Goal: Transaction & Acquisition: Subscribe to service/newsletter

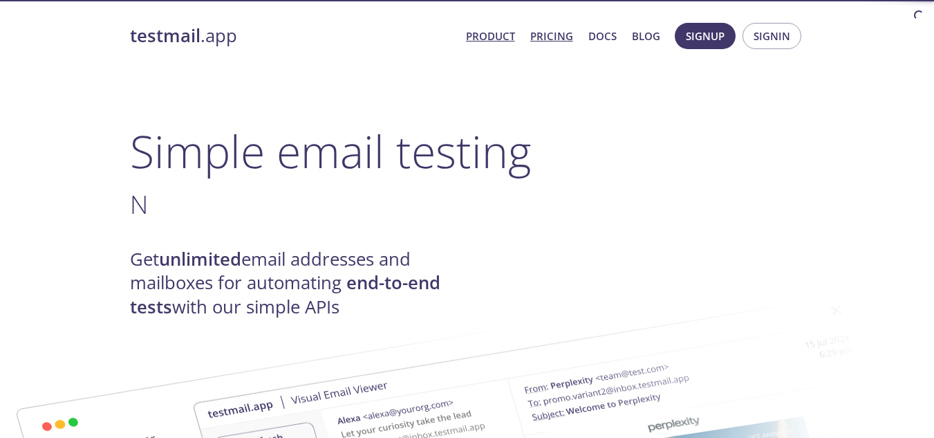
click at [572, 35] on link "Pricing" at bounding box center [551, 36] width 43 height 18
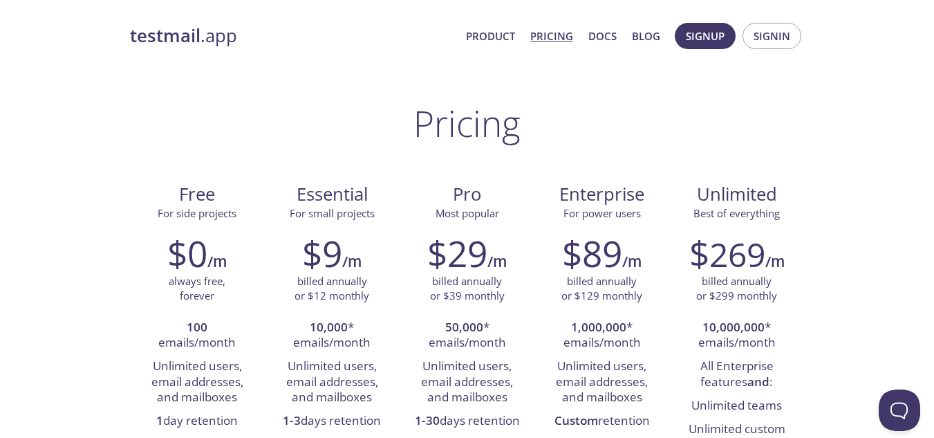
drag, startPoint x: 873, startPoint y: 73, endPoint x: 837, endPoint y: 25, distance: 59.9
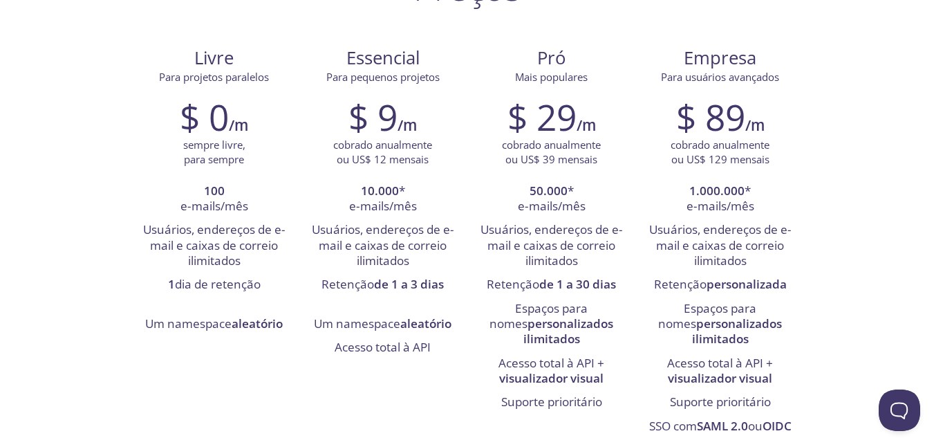
scroll to position [138, 0]
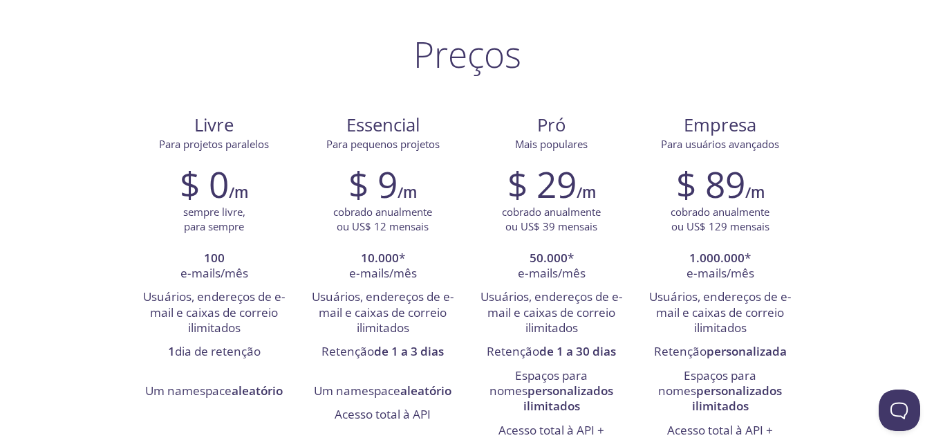
scroll to position [0, 0]
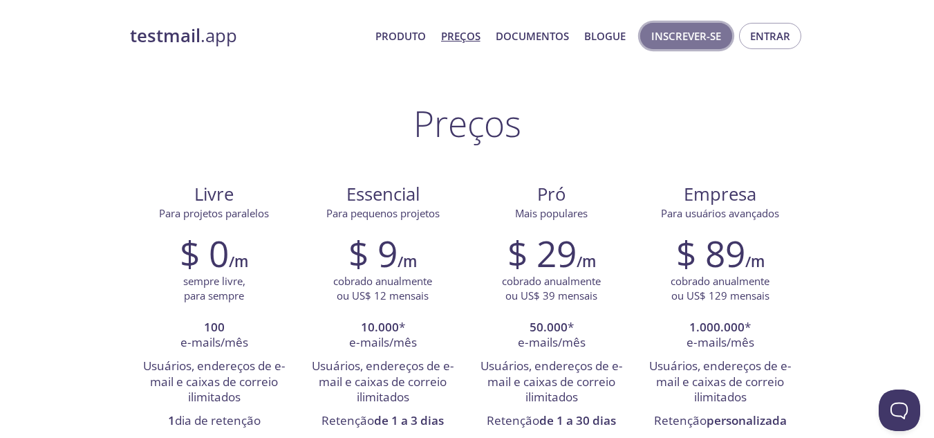
click at [707, 37] on font "Inscrever-se" at bounding box center [686, 36] width 70 height 14
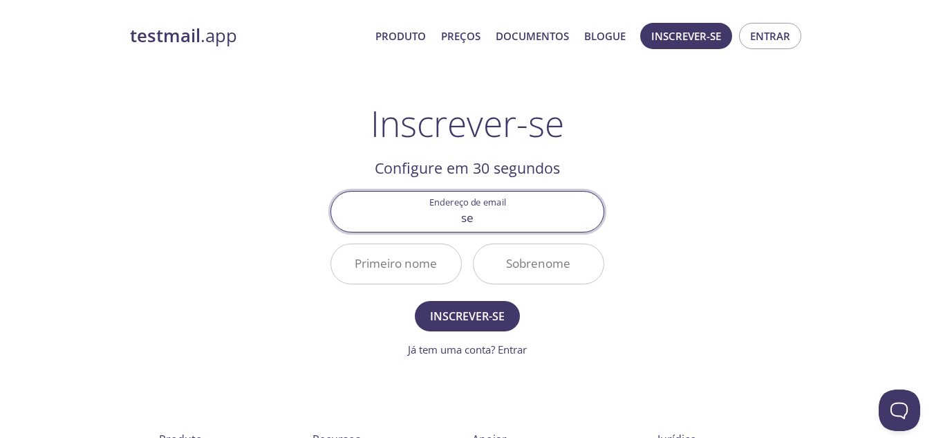
type input "[EMAIL_ADDRESS][DOMAIN_NAME]"
click at [412, 263] on input "Primeiro nome" at bounding box center [396, 263] width 130 height 39
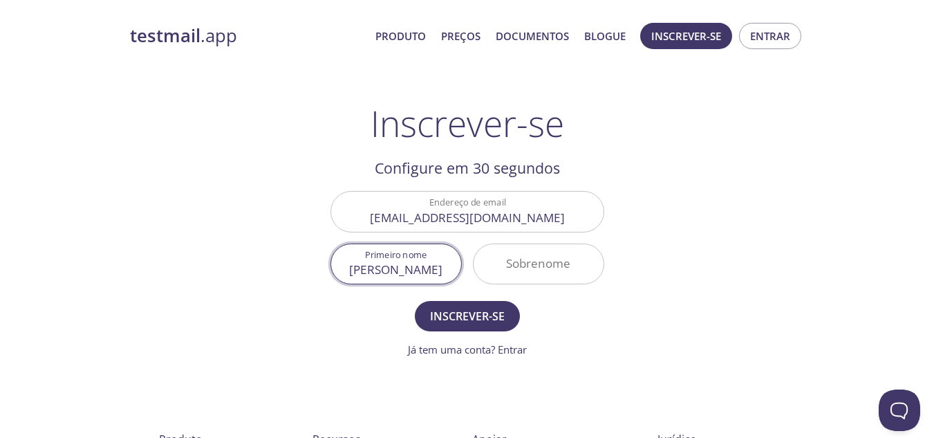
type input "[PERSON_NAME]"
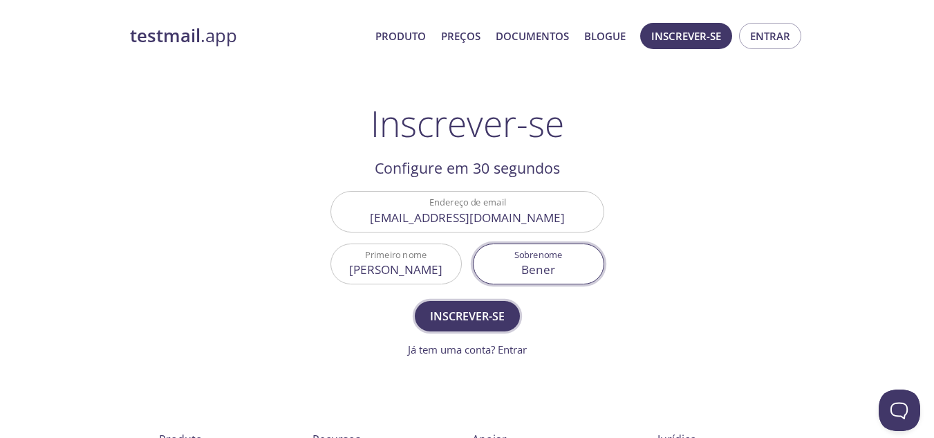
type input "Bener"
click at [456, 321] on font "Inscrever-se" at bounding box center [467, 315] width 75 height 15
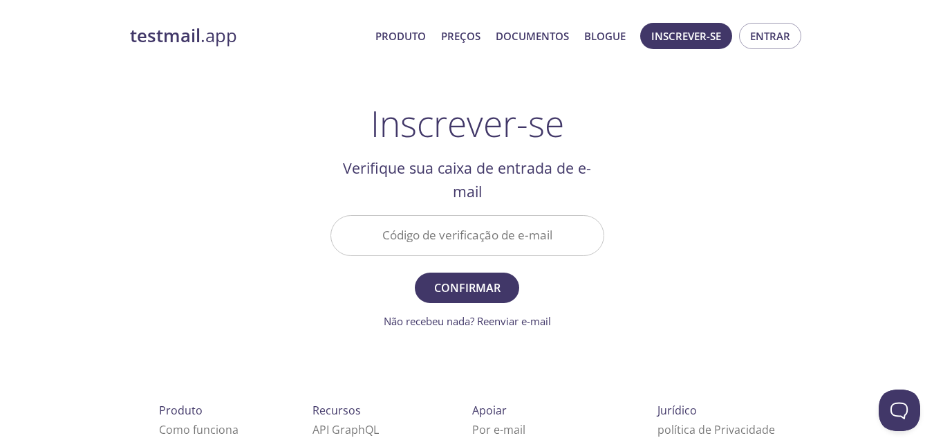
click at [554, 230] on input "Código de verificação de e-mail" at bounding box center [467, 235] width 272 height 39
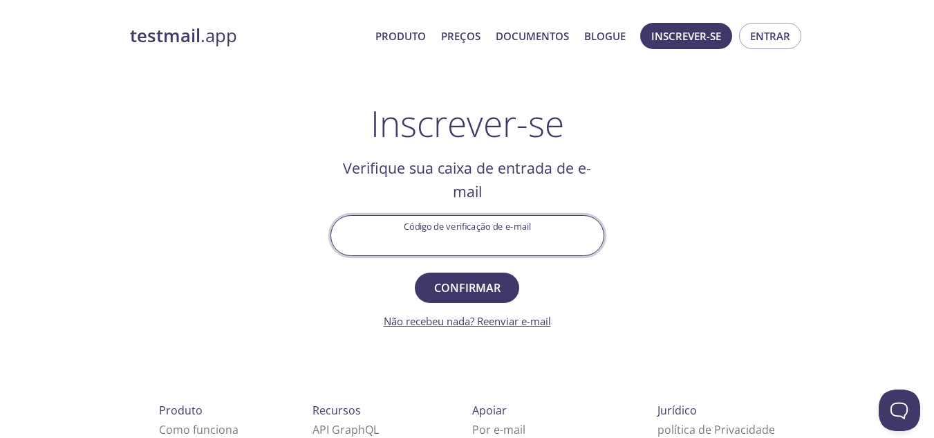
click at [508, 317] on font "Não recebeu nada? Reenviar e-mail" at bounding box center [467, 321] width 167 height 14
